Goal: Task Accomplishment & Management: Manage account settings

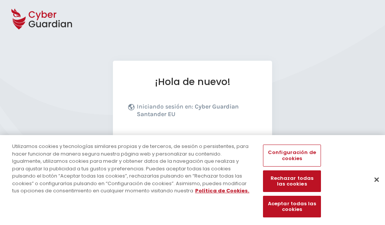
scroll to position [93, 0]
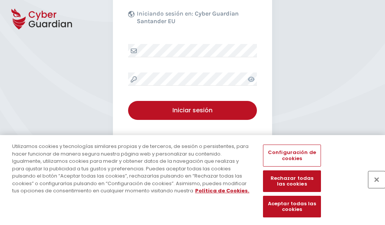
click at [373, 187] on button "Cerrar" at bounding box center [376, 179] width 17 height 17
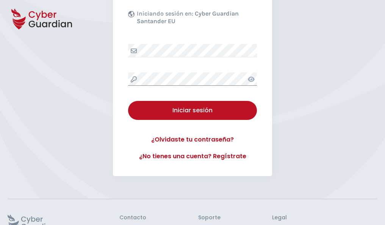
scroll to position [147, 0]
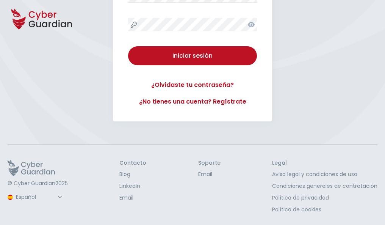
click at [128, 46] on button "Iniciar sesión" at bounding box center [192, 55] width 129 height 19
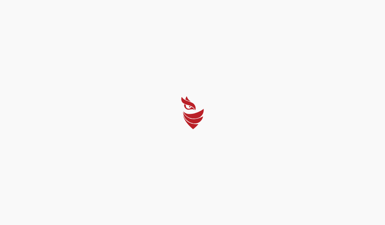
scroll to position [0, 0]
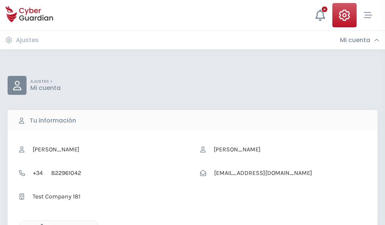
click at [40, 224] on icon "button" at bounding box center [40, 227] width 6 height 6
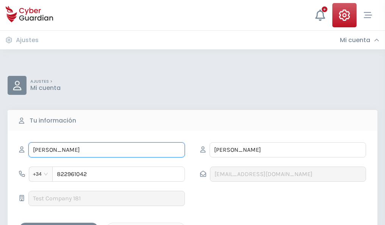
click at [106, 150] on input "OLIVIA" at bounding box center [106, 149] width 157 height 15
type input "O"
type input "Andrés"
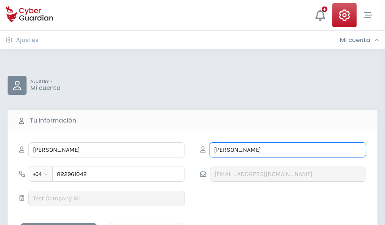
click at [288, 150] on input "CORTÉS" at bounding box center [288, 149] width 157 height 15
type input "C"
type input "Campo"
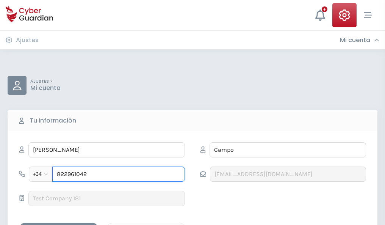
click at [119, 174] on input "822961042" at bounding box center [118, 173] width 133 height 15
type input "8"
type input "922075204"
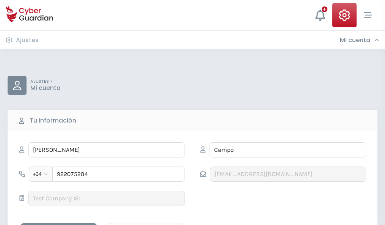
click at [59, 224] on div "Guardar cambios" at bounding box center [59, 228] width 68 height 9
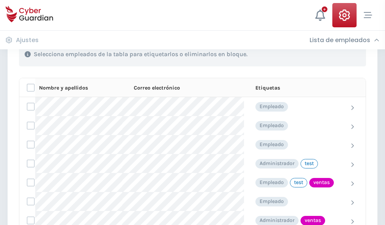
scroll to position [343, 0]
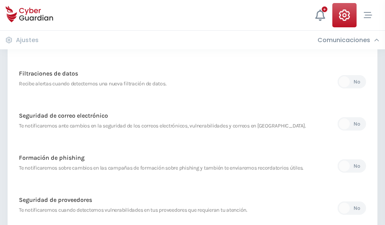
scroll to position [399, 0]
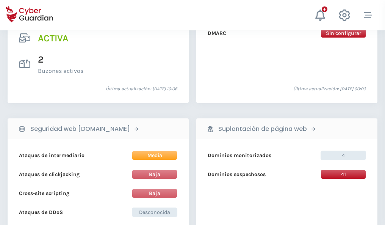
scroll to position [770, 0]
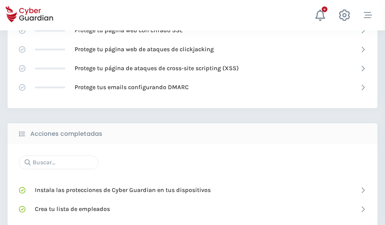
scroll to position [505, 0]
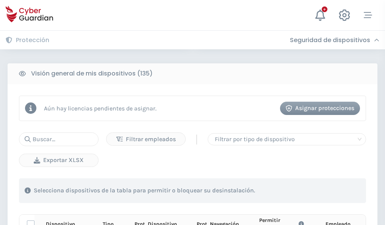
scroll to position [670, 0]
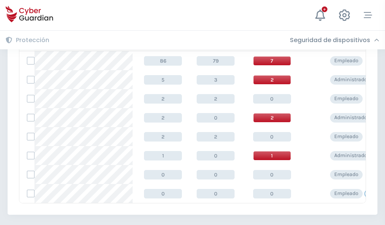
scroll to position [352, 0]
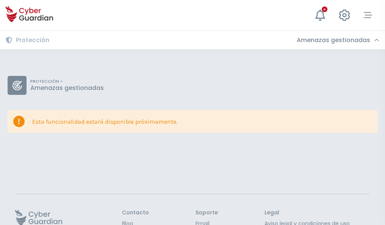
scroll to position [49, 0]
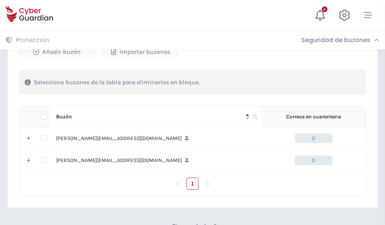
scroll to position [329, 0]
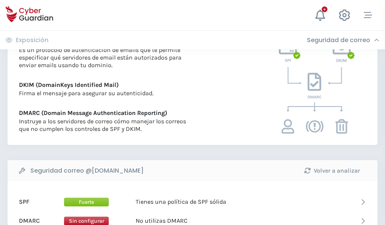
scroll to position [409, 0]
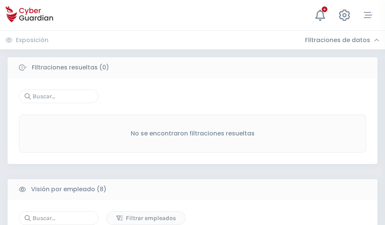
scroll to position [646, 0]
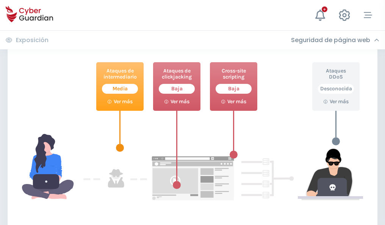
scroll to position [413, 0]
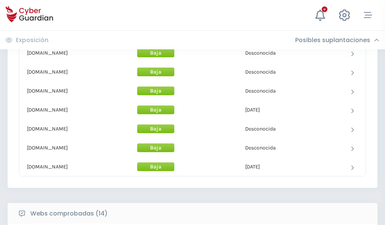
scroll to position [739, 0]
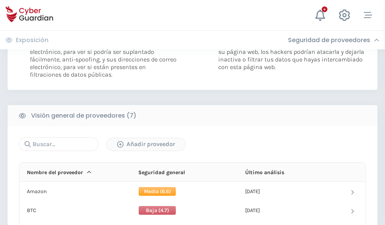
scroll to position [507, 0]
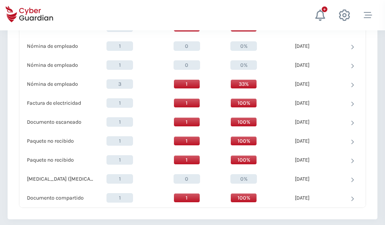
scroll to position [786, 0]
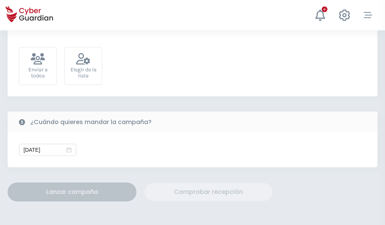
scroll to position [277, 0]
